Goal: Register for event/course

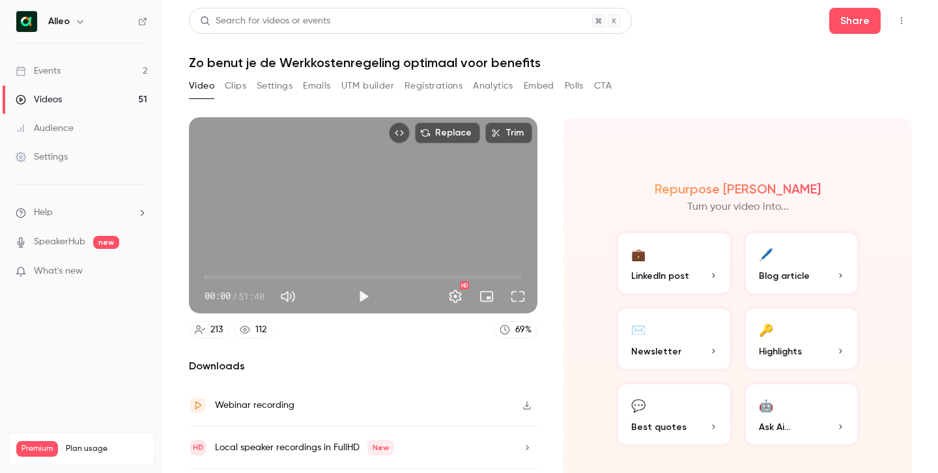
click at [58, 78] on link "Events 2" at bounding box center [81, 71] width 163 height 29
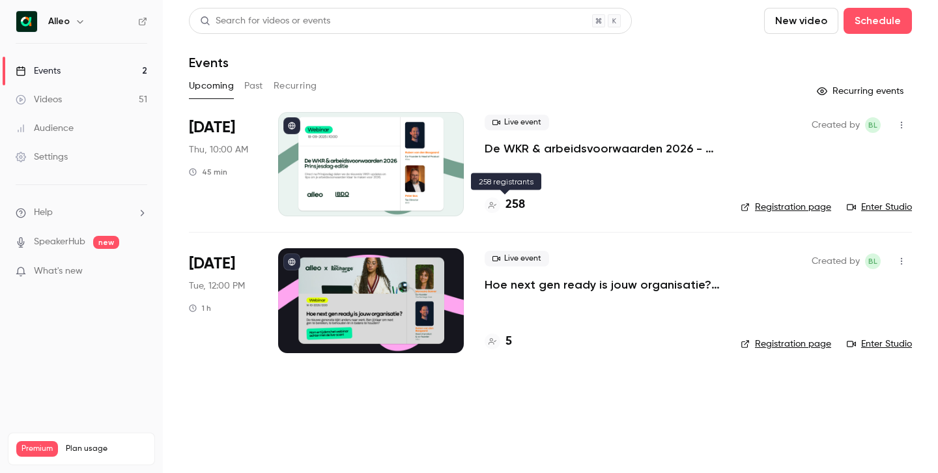
click at [511, 205] on h4 "258" at bounding box center [515, 205] width 20 height 18
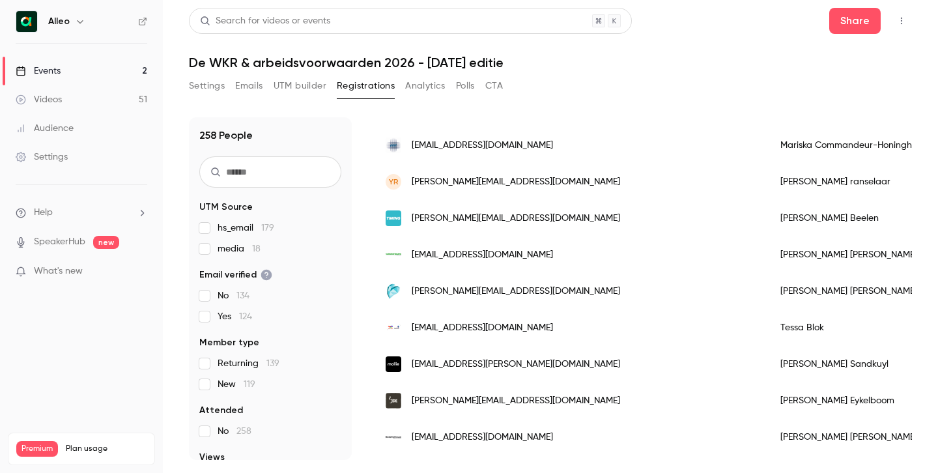
scroll to position [483, 0]
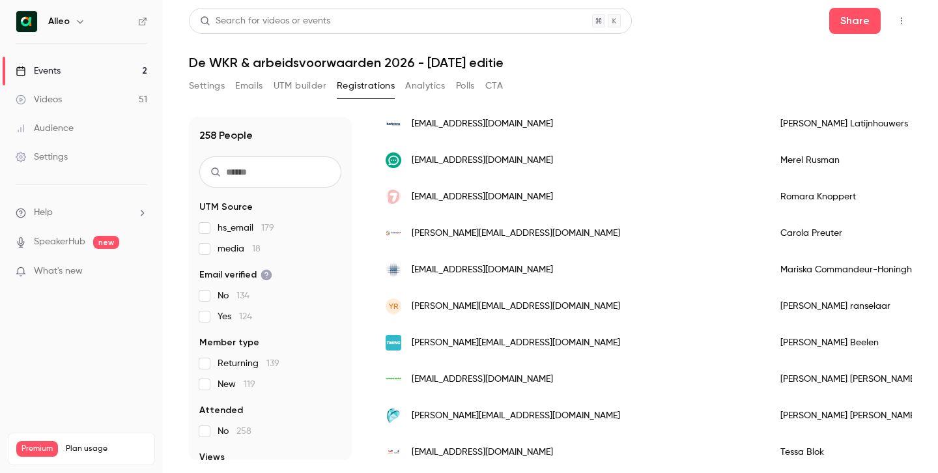
scroll to position [360, 0]
